Goal: Task Accomplishment & Management: Use online tool/utility

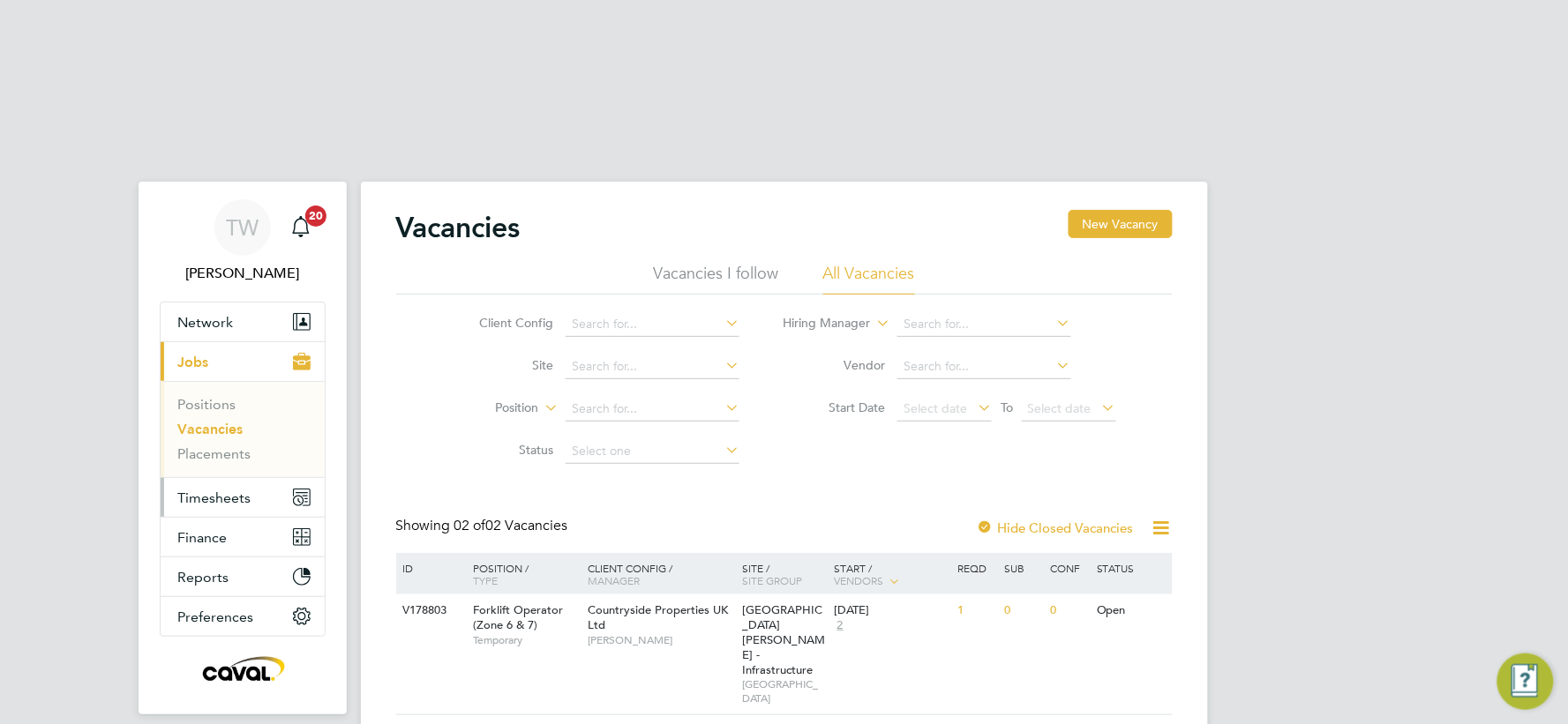
click at [212, 490] on span "Timesheets" at bounding box center [214, 498] width 73 height 17
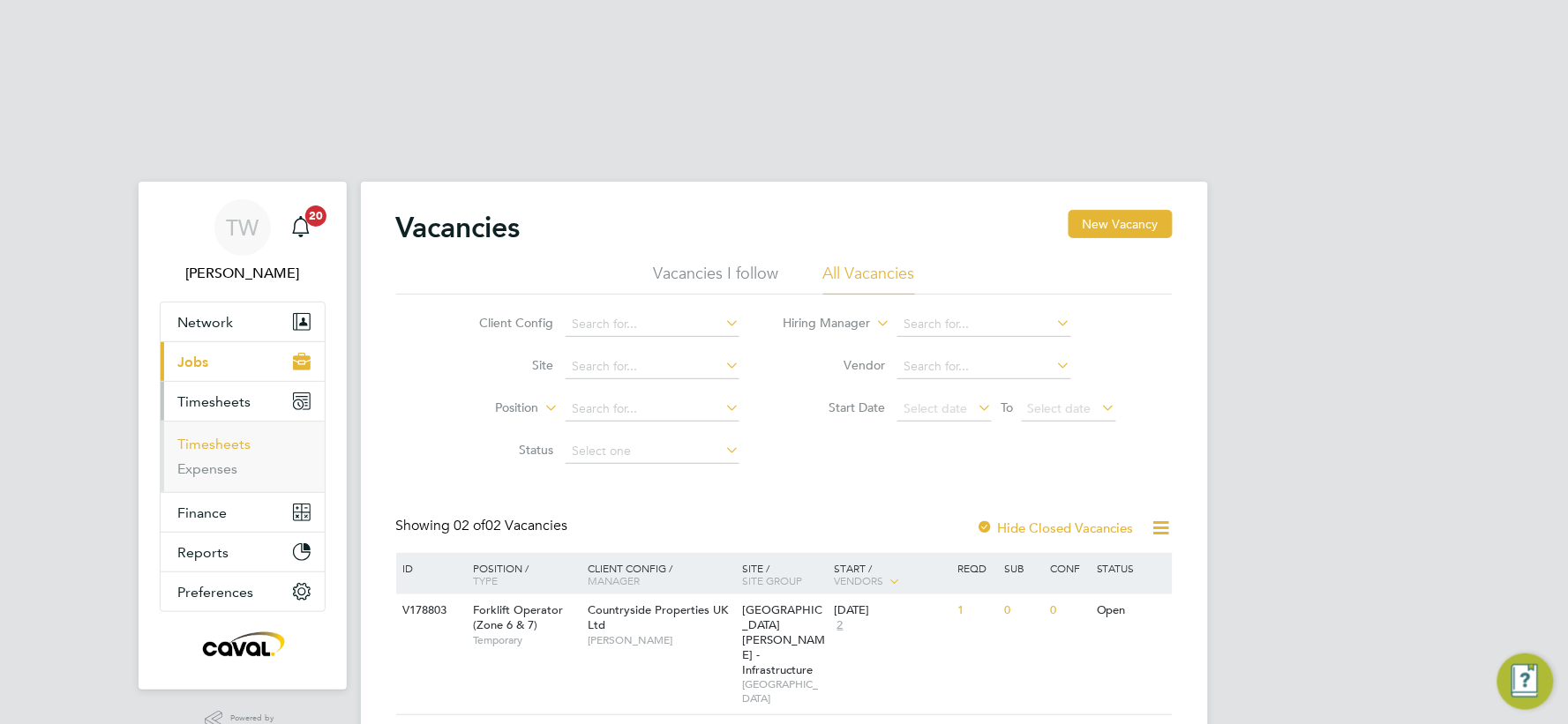
click at [231, 436] on link "Timesheets" at bounding box center [214, 444] width 73 height 17
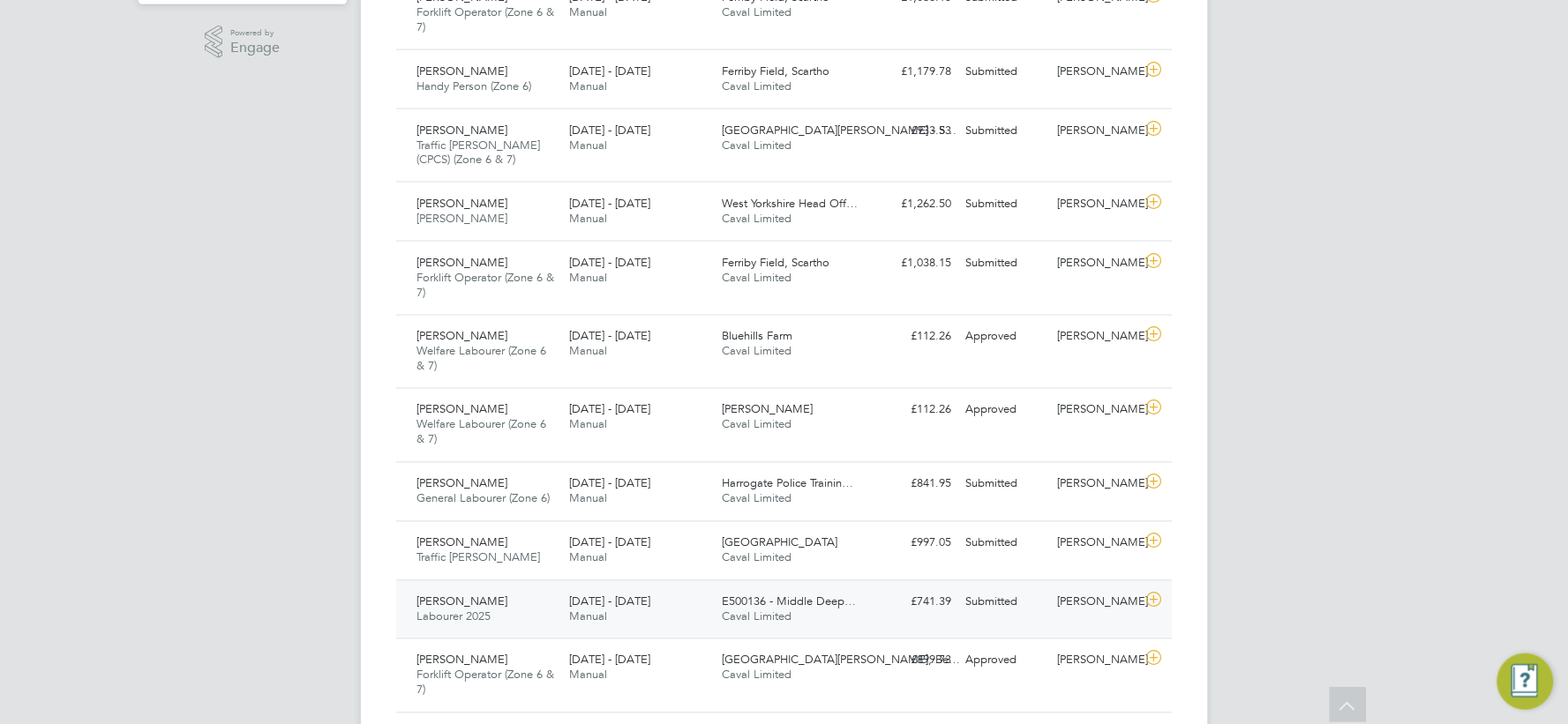
click at [1043, 589] on div "Submitted" at bounding box center [1005, 603] width 91 height 29
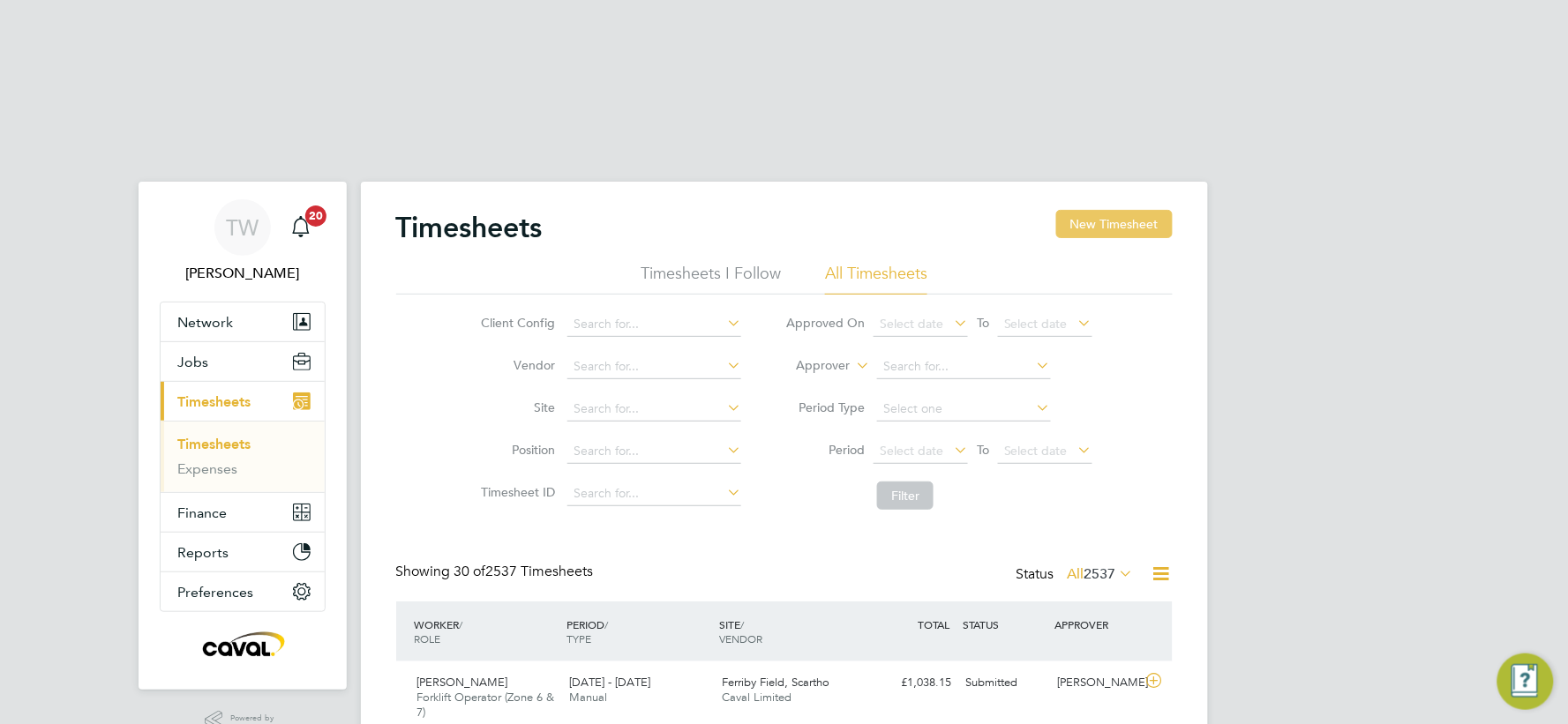
click at [1144, 210] on button "New Timesheet" at bounding box center [1115, 224] width 117 height 28
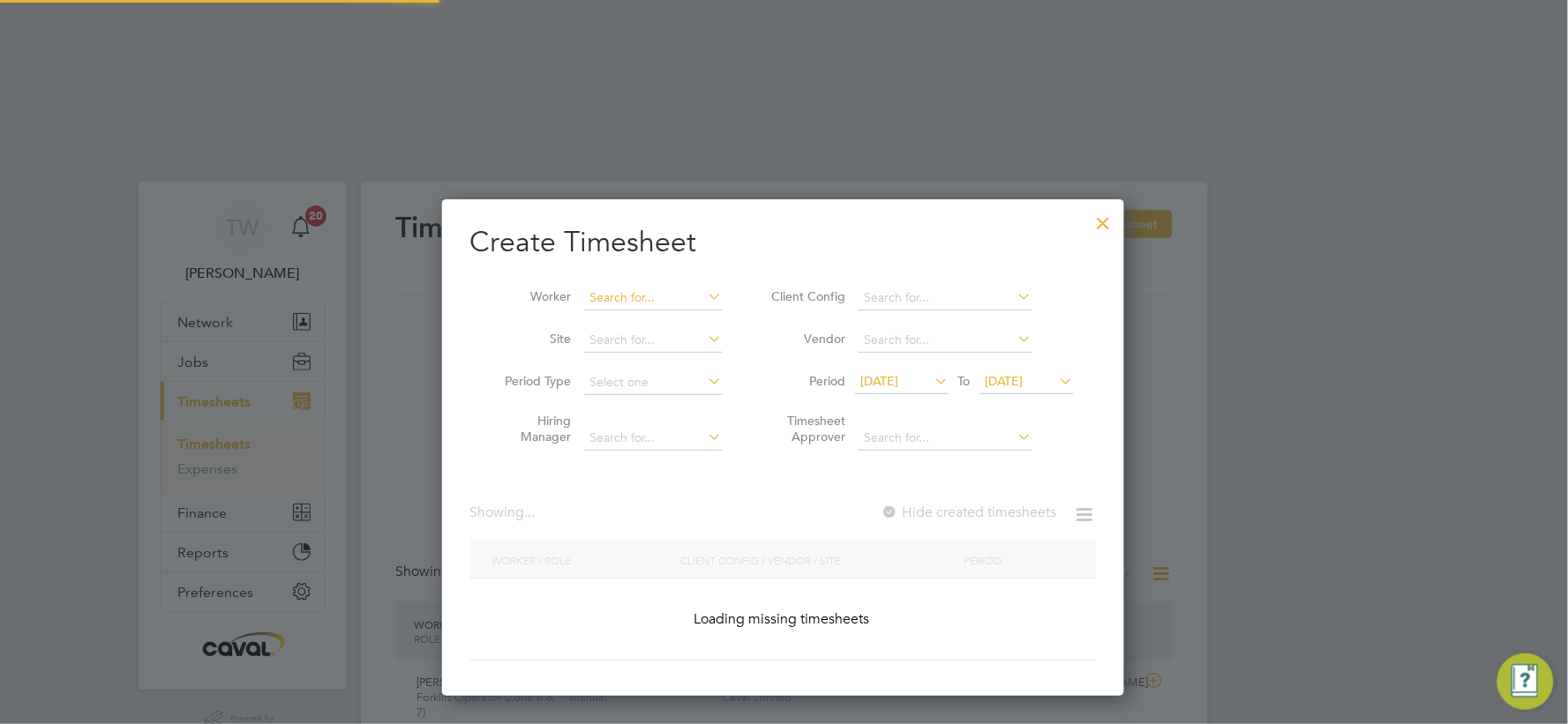
scroll to position [1207, 683]
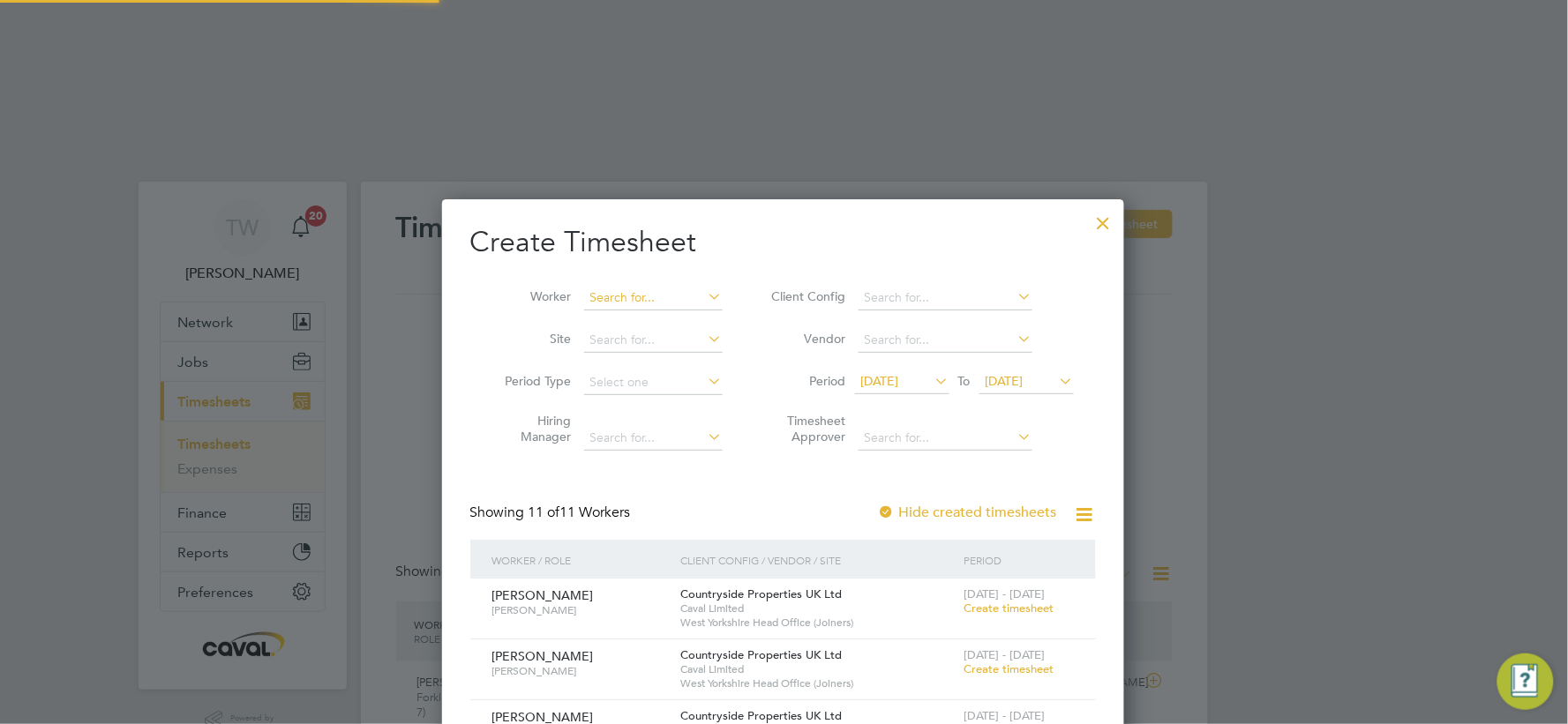
click at [619, 286] on input at bounding box center [653, 297] width 139 height 24
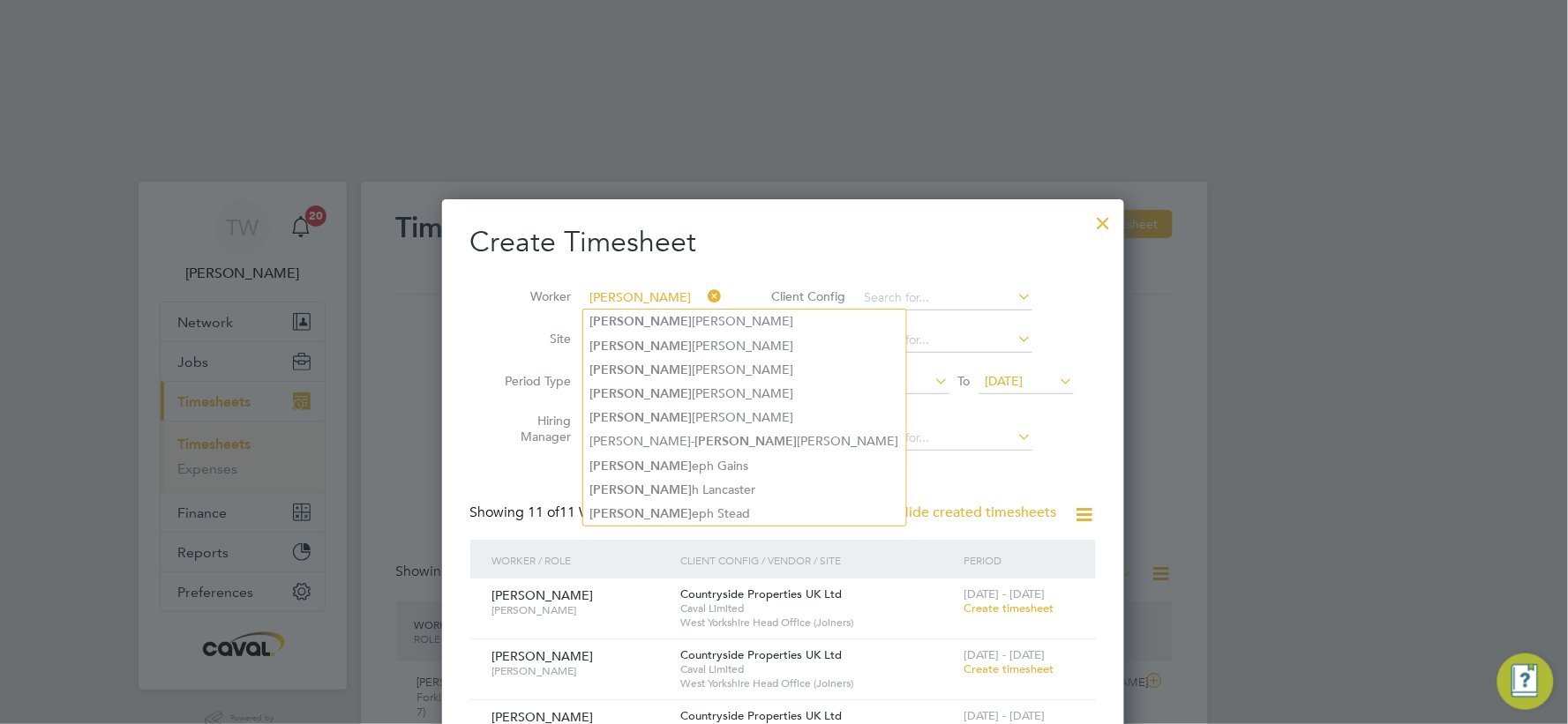
type input "[PERSON_NAME]"
click at [1099, 203] on div at bounding box center [1103, 219] width 32 height 32
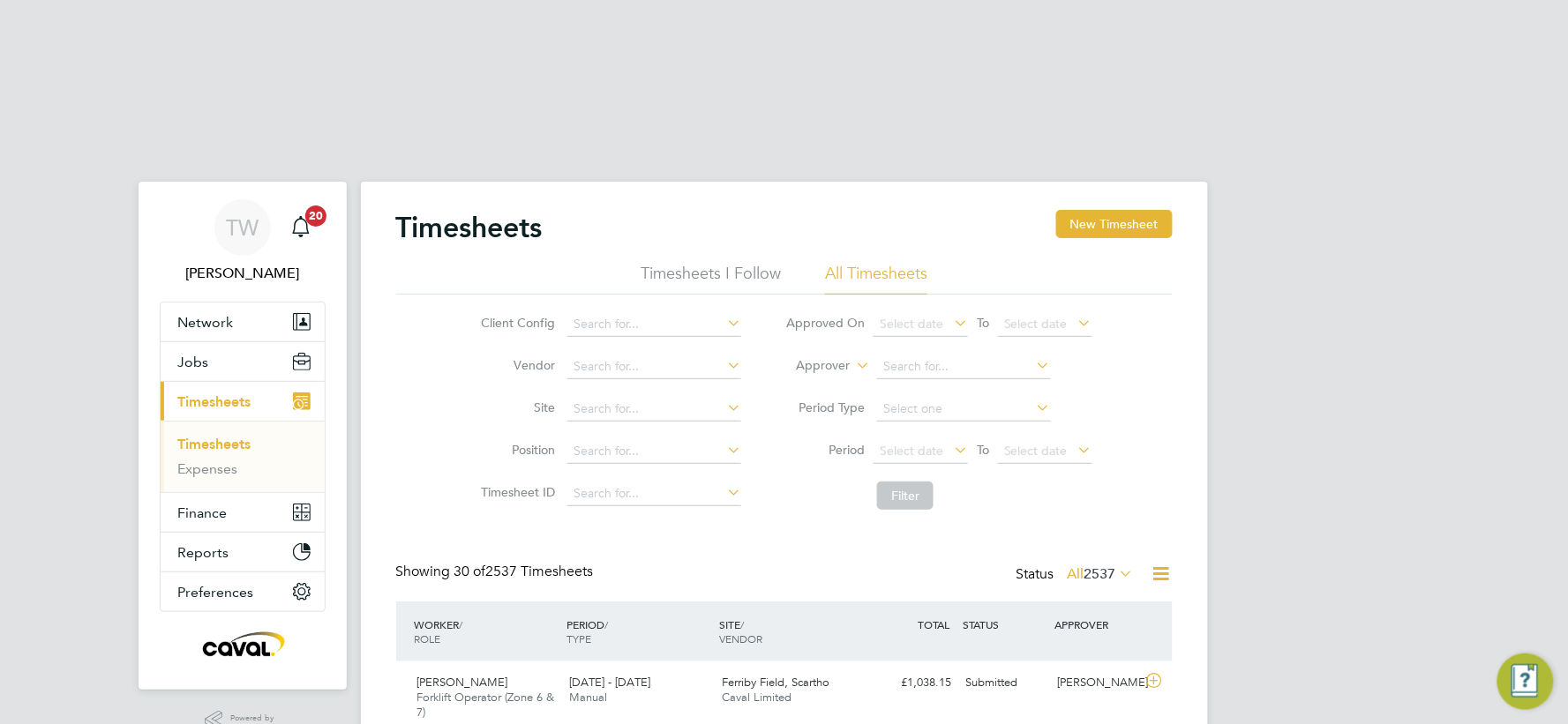
scroll to position [44, 154]
click at [304, 216] on icon "Main navigation" at bounding box center [301, 226] width 21 height 21
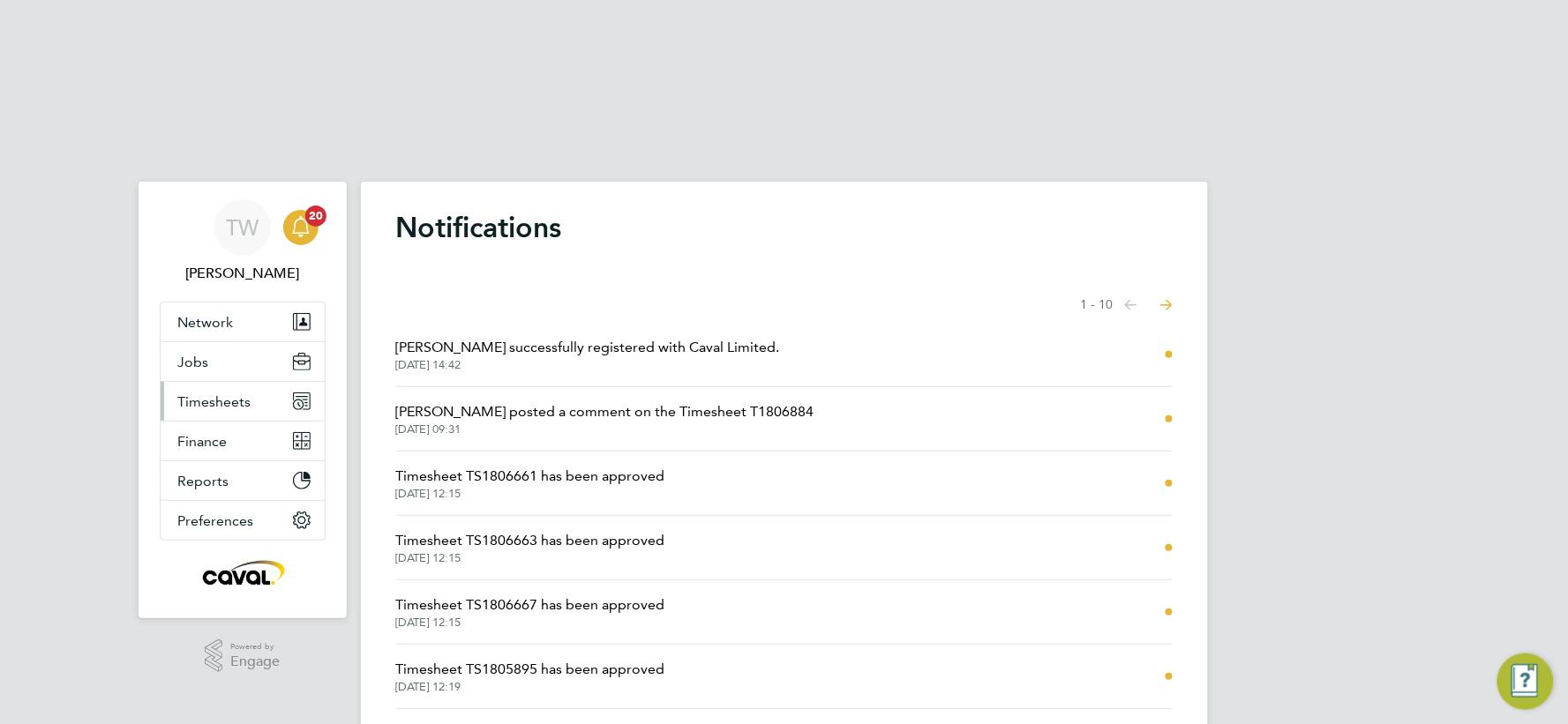
click at [252, 382] on button "Timesheets" at bounding box center [242, 401] width 164 height 39
click at [226, 394] on span "Timesheets" at bounding box center [214, 401] width 73 height 17
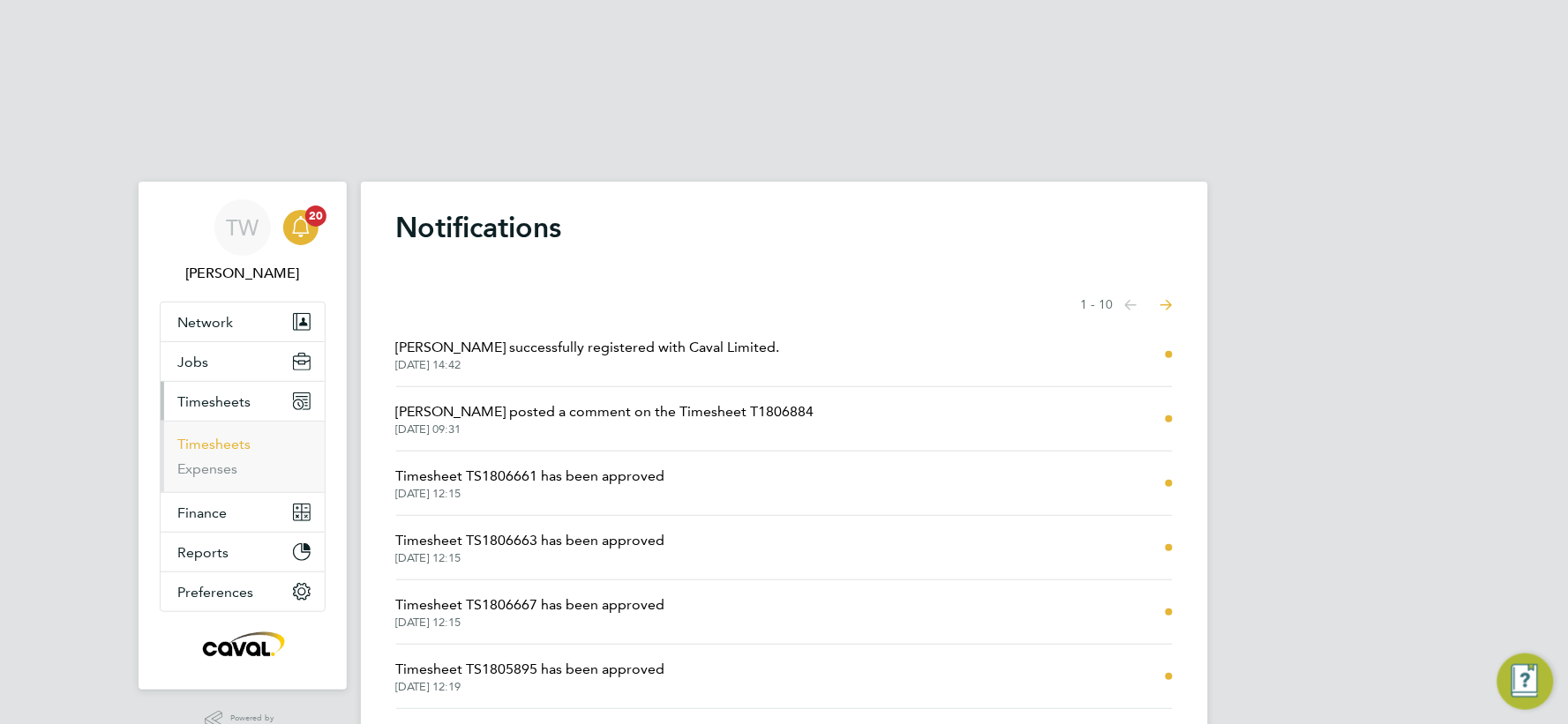
click at [207, 436] on link "Timesheets" at bounding box center [214, 444] width 73 height 17
